Goal: Navigation & Orientation: Understand site structure

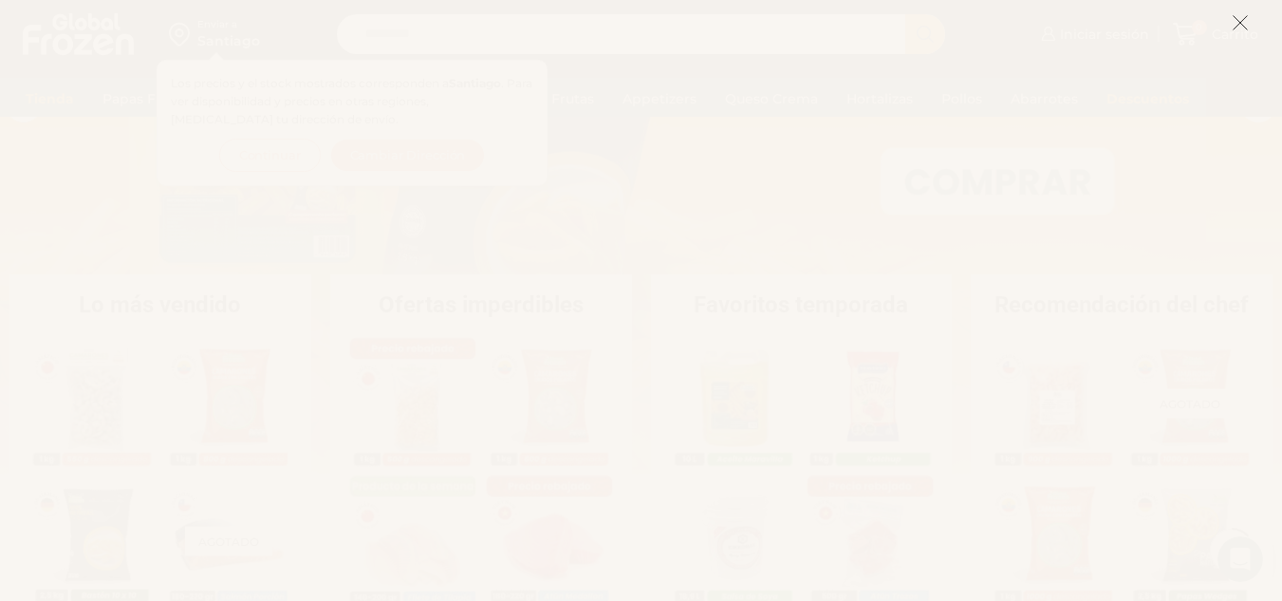
scroll to position [285, 0]
click at [1244, 24] on icon at bounding box center [1239, 22] width 17 height 17
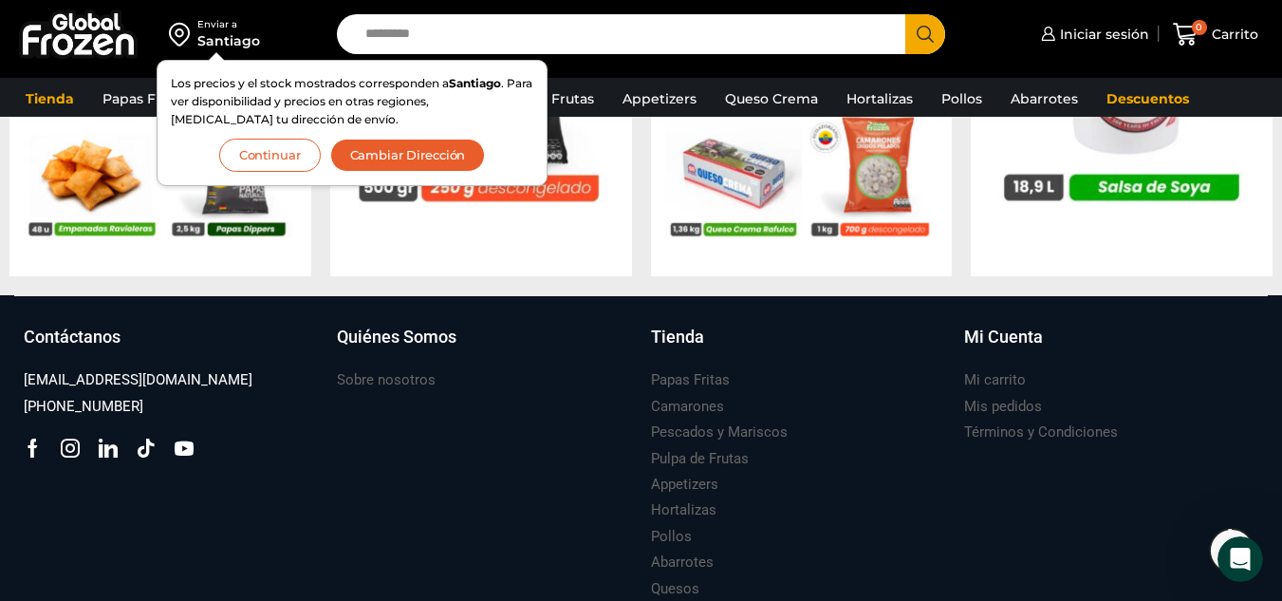
scroll to position [2132, 0]
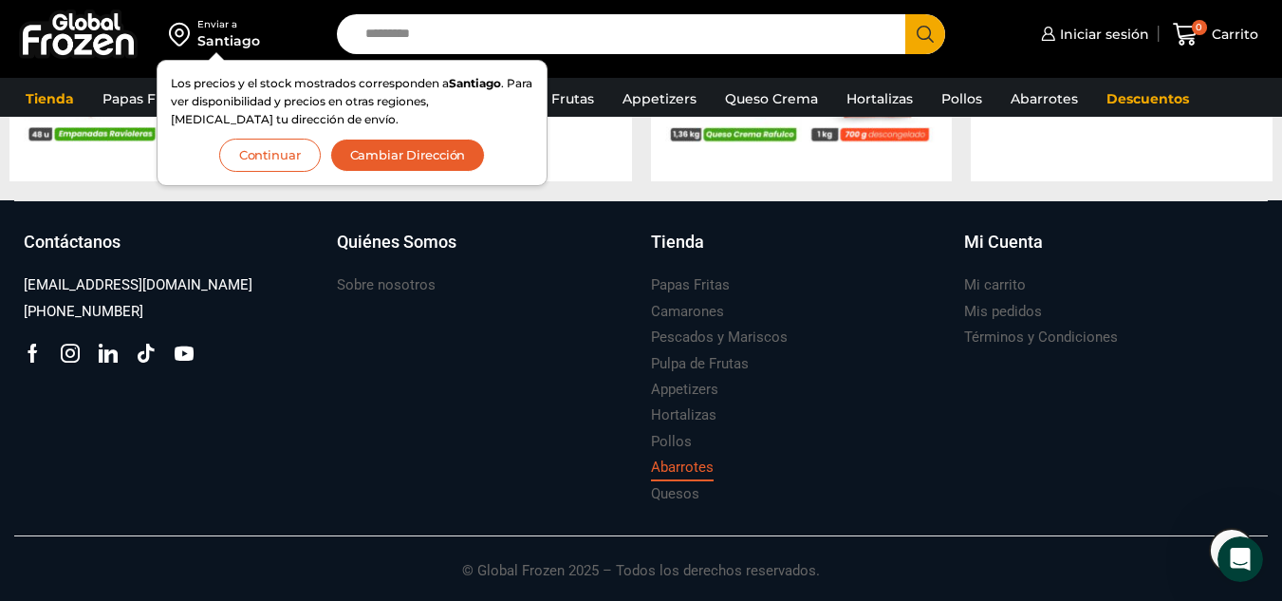
click at [676, 463] on h3 "Abarrotes" at bounding box center [682, 467] width 63 height 20
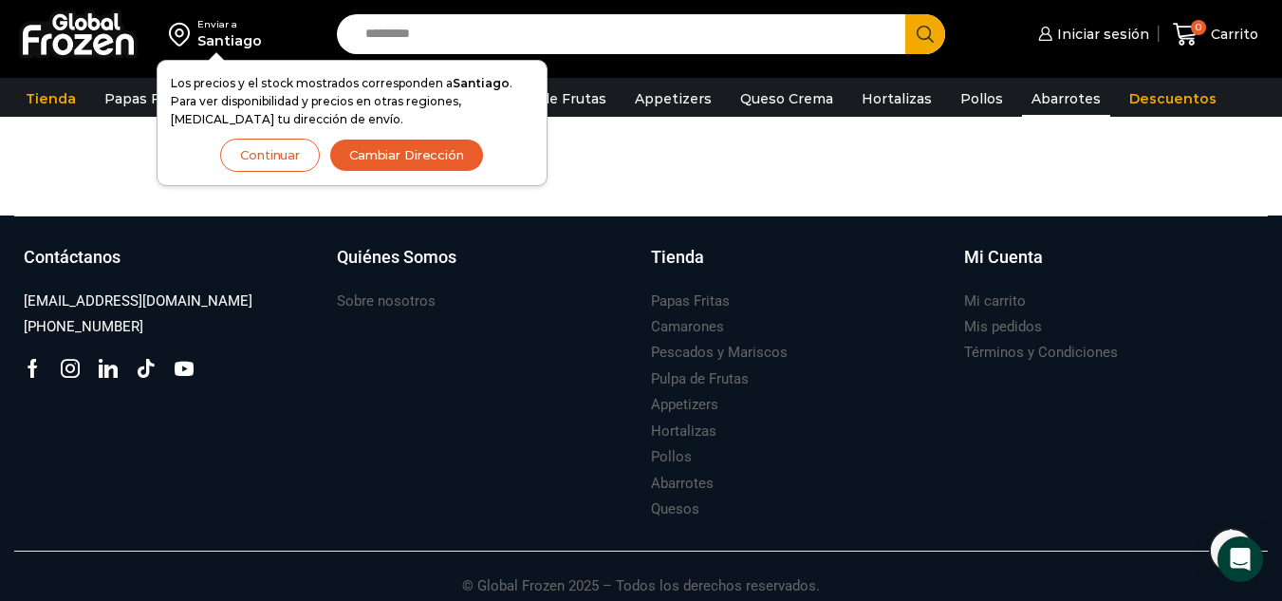
scroll to position [1423, 0]
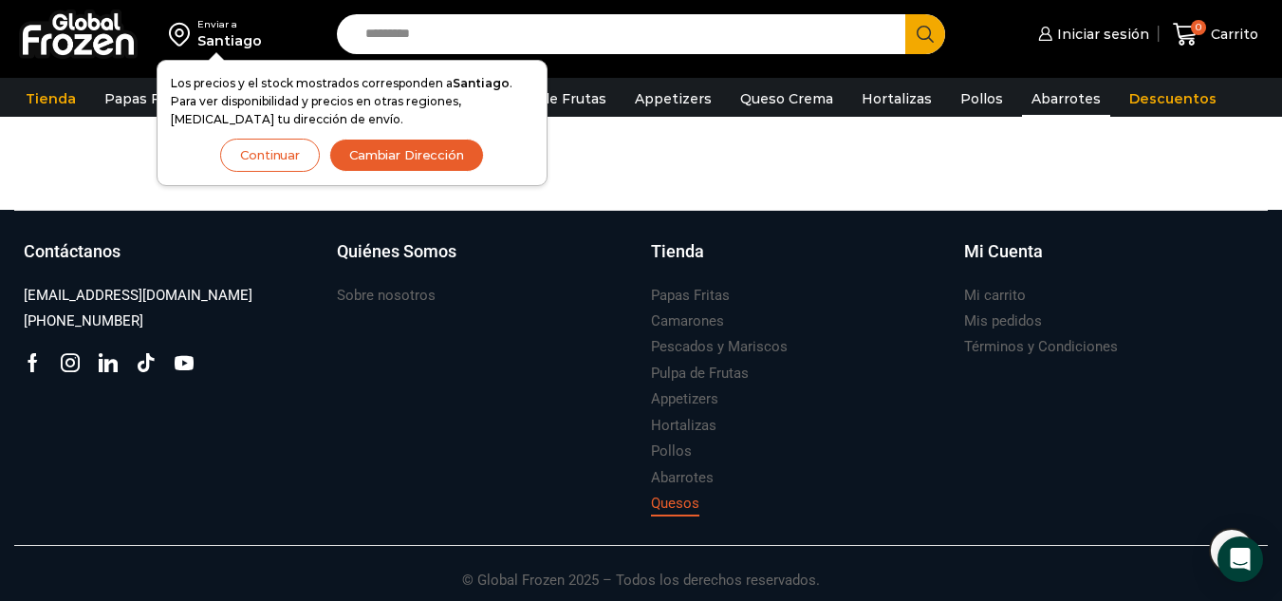
click at [673, 503] on h3 "Quesos" at bounding box center [675, 503] width 48 height 20
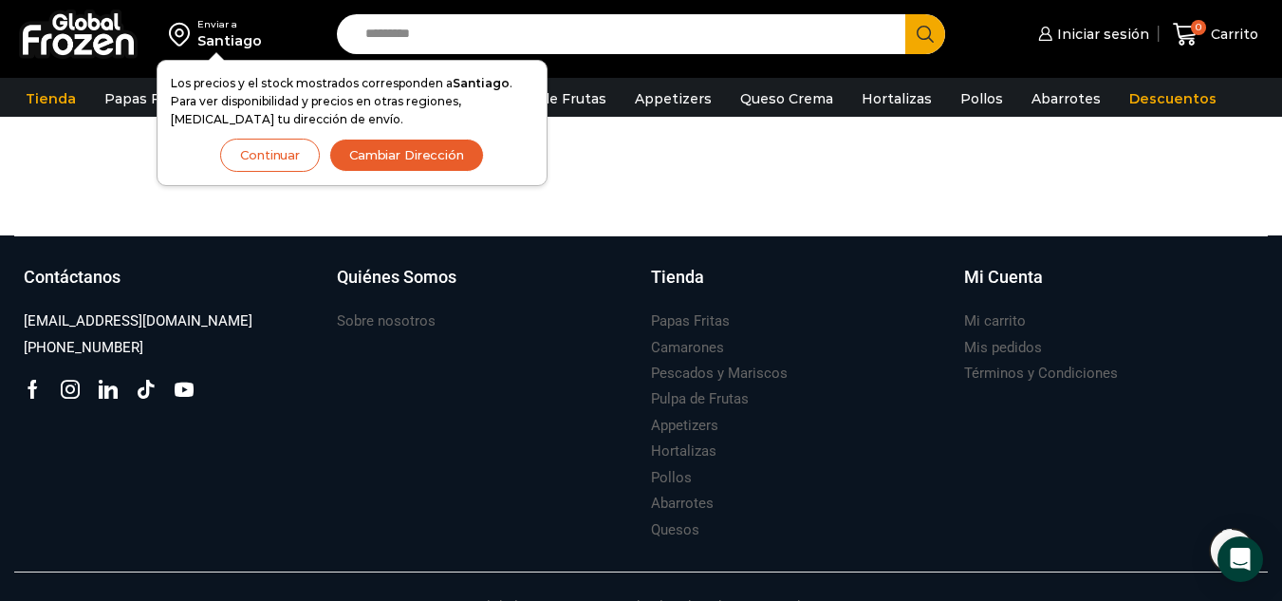
scroll to position [639, 0]
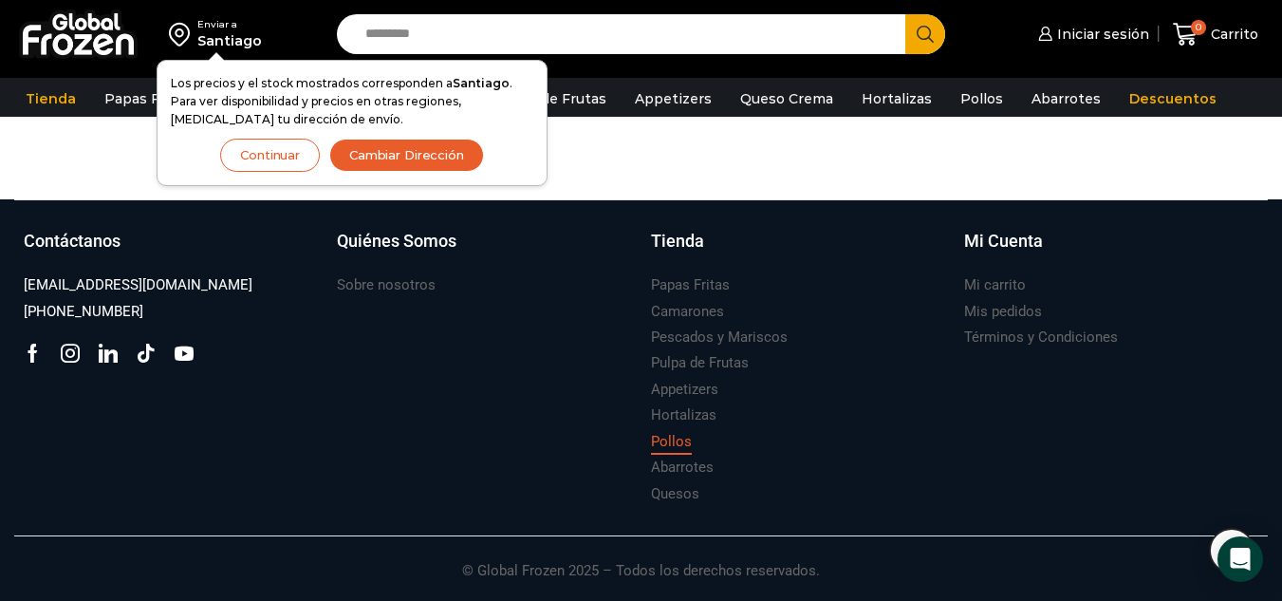
click at [664, 446] on h3 "Pollos" at bounding box center [671, 442] width 41 height 20
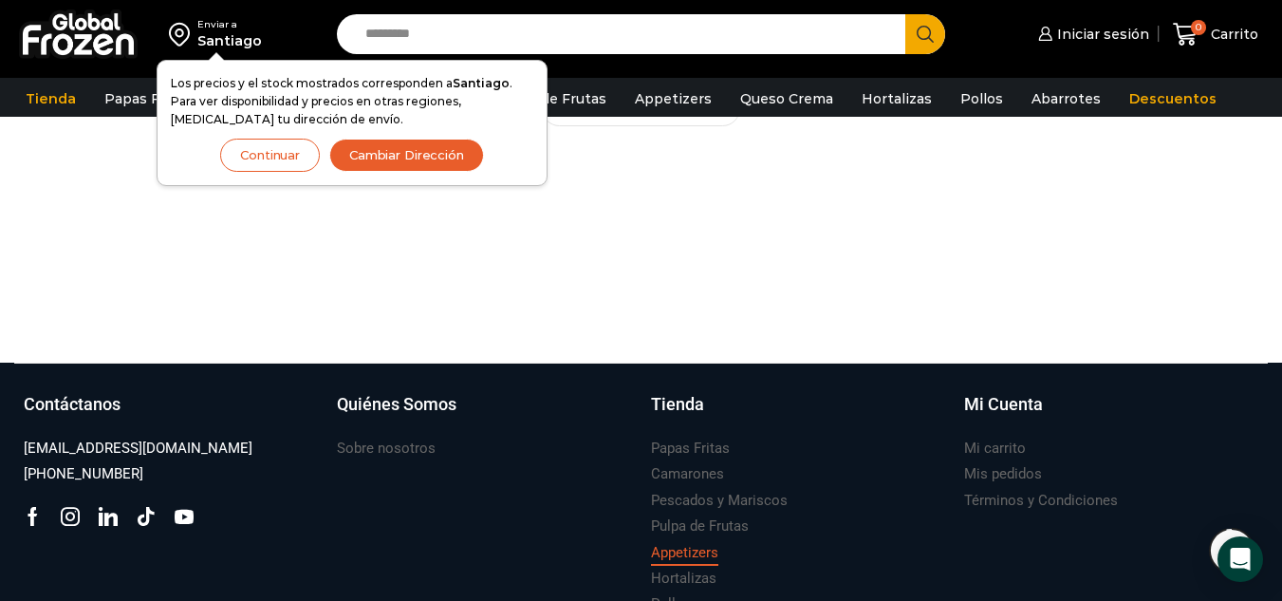
scroll to position [646, 0]
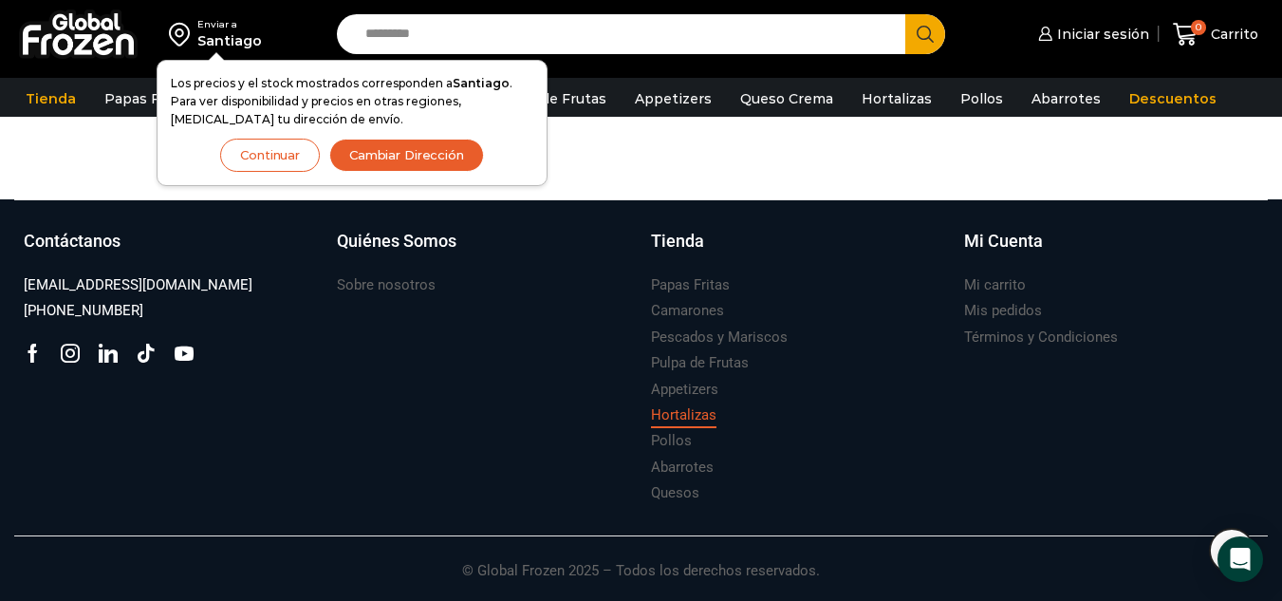
click at [684, 415] on h3 "Hortalizas" at bounding box center [683, 415] width 65 height 20
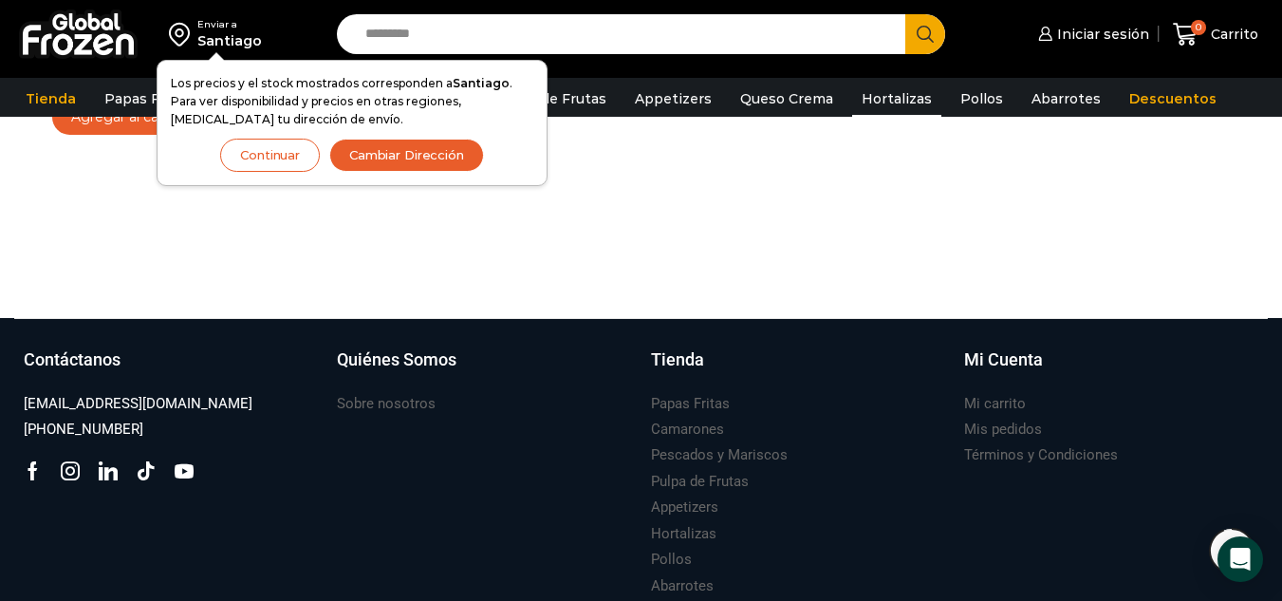
scroll to position [1423, 0]
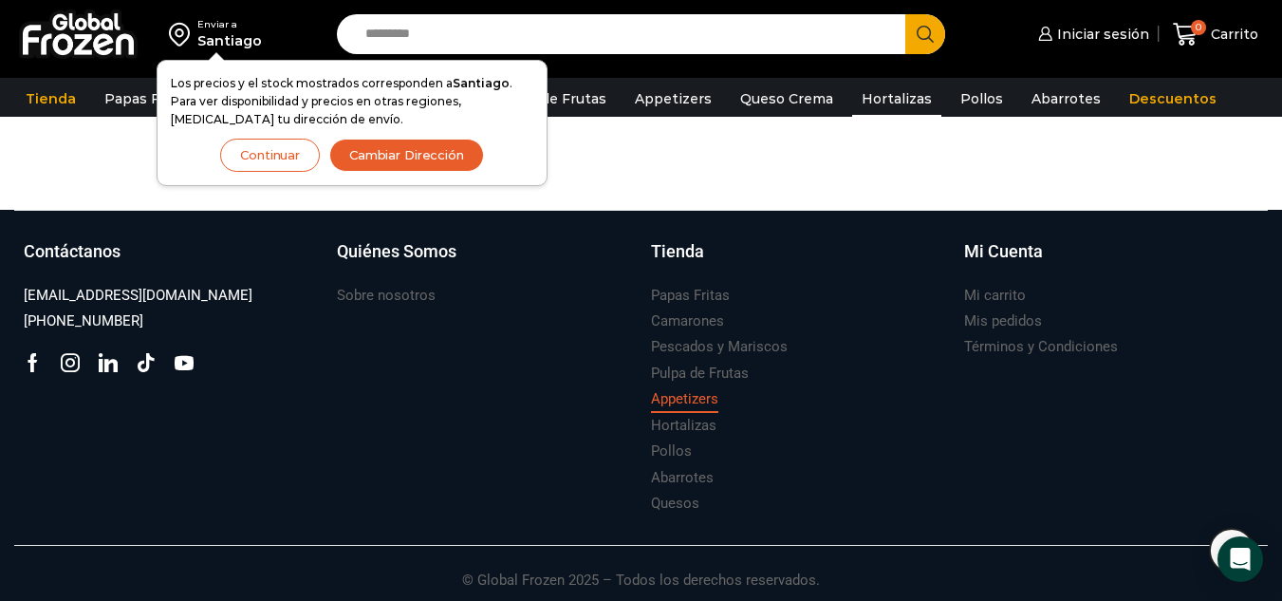
click at [697, 400] on h3 "Appetizers" at bounding box center [684, 399] width 67 height 20
